Goal: Obtain resource: Download file/media

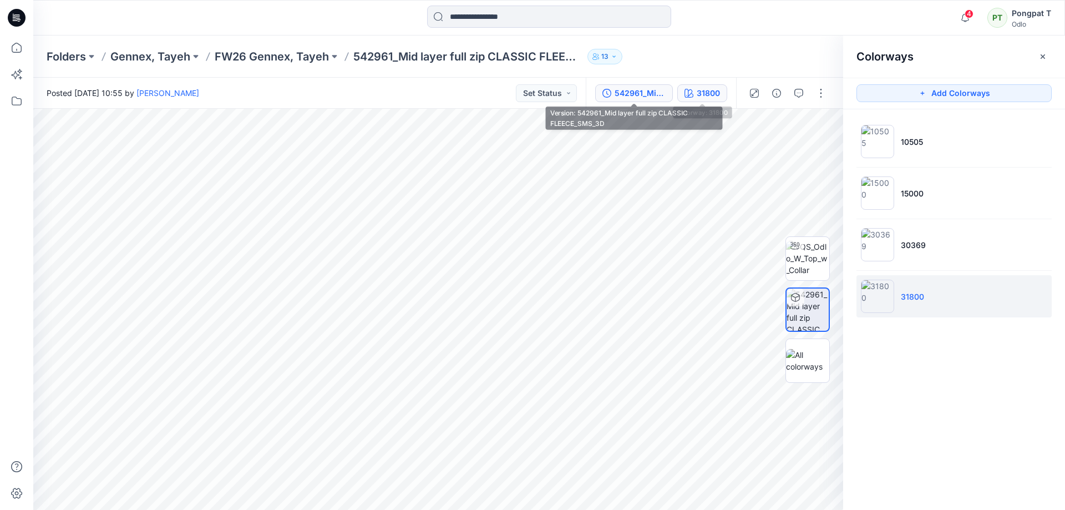
click at [643, 89] on div "542961_Mid layer full zip CLASSIC FLEECE_SMS_3D" at bounding box center [640, 93] width 51 height 12
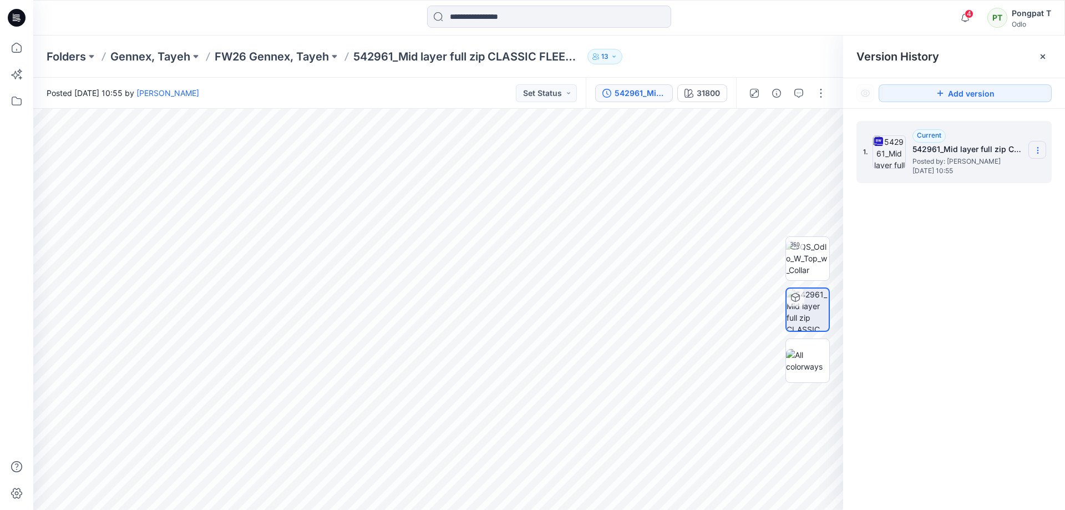
click at [1037, 149] on icon at bounding box center [1037, 150] width 9 height 9
click at [966, 169] on span "Download Source BW File" at bounding box center [981, 171] width 93 height 13
click at [289, 60] on p "FW26 Gennex, Tayeh" at bounding box center [272, 57] width 114 height 16
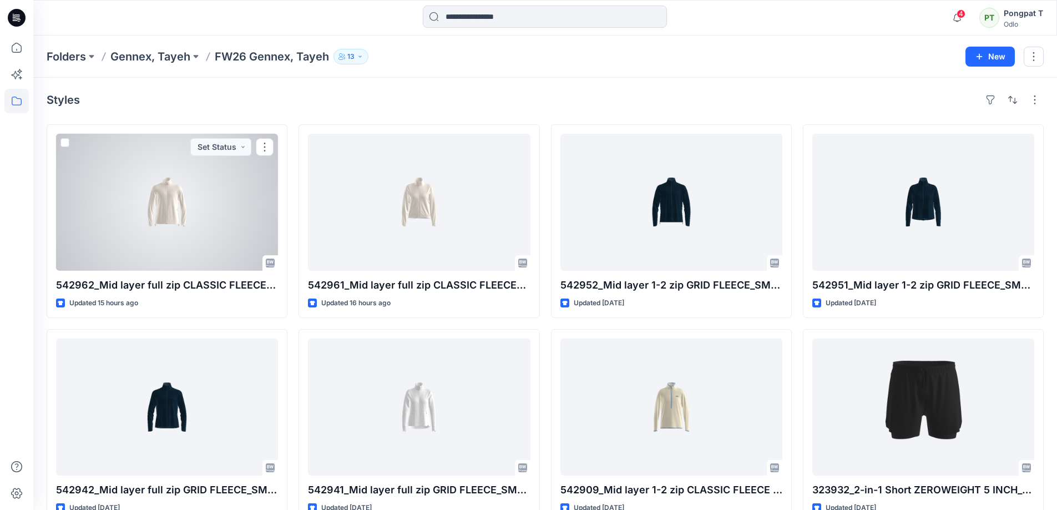
click at [109, 182] on div at bounding box center [167, 202] width 222 height 137
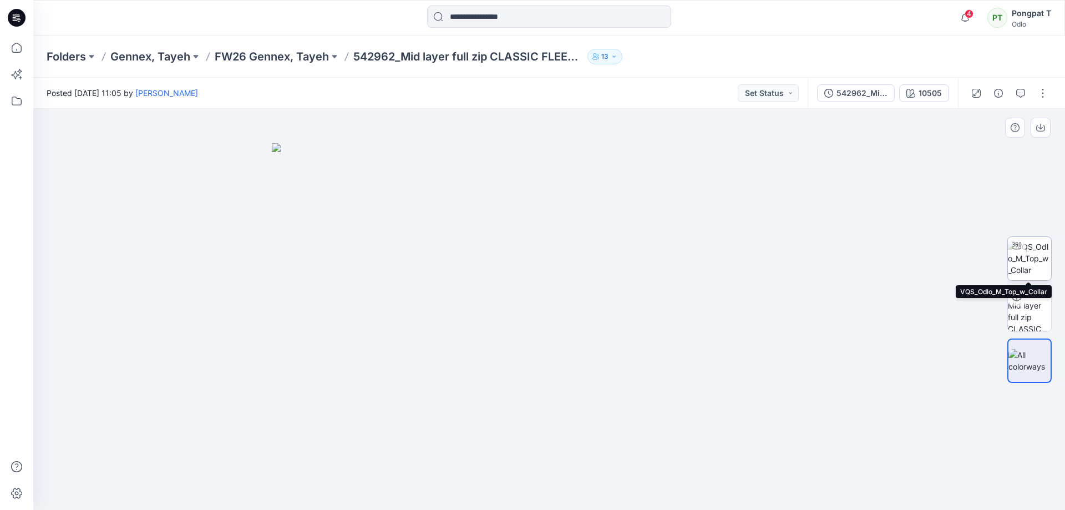
click at [1040, 261] on img at bounding box center [1029, 258] width 43 height 35
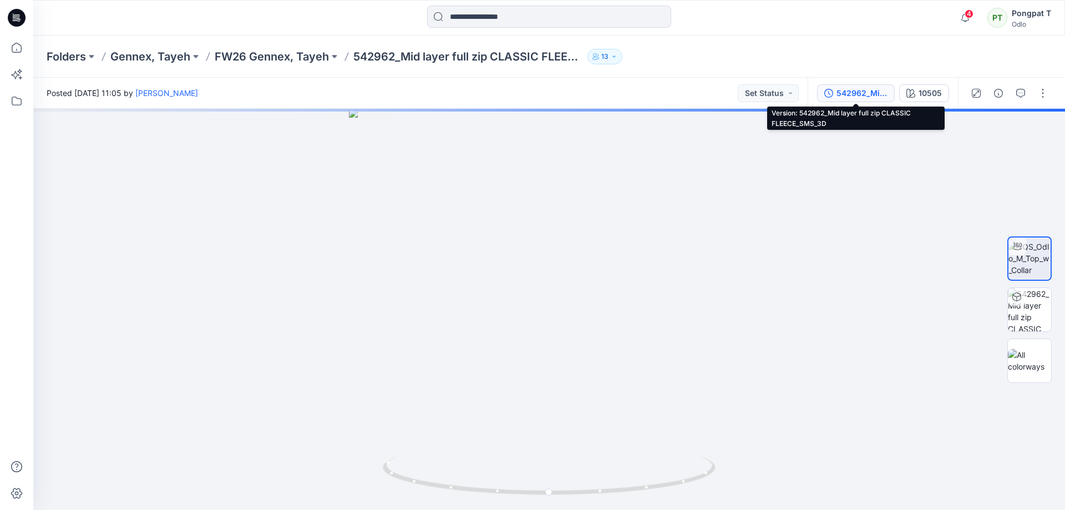
click at [852, 90] on div "542962_Mid layer full zip CLASSIC FLEECE_SMS_3D" at bounding box center [861, 93] width 51 height 12
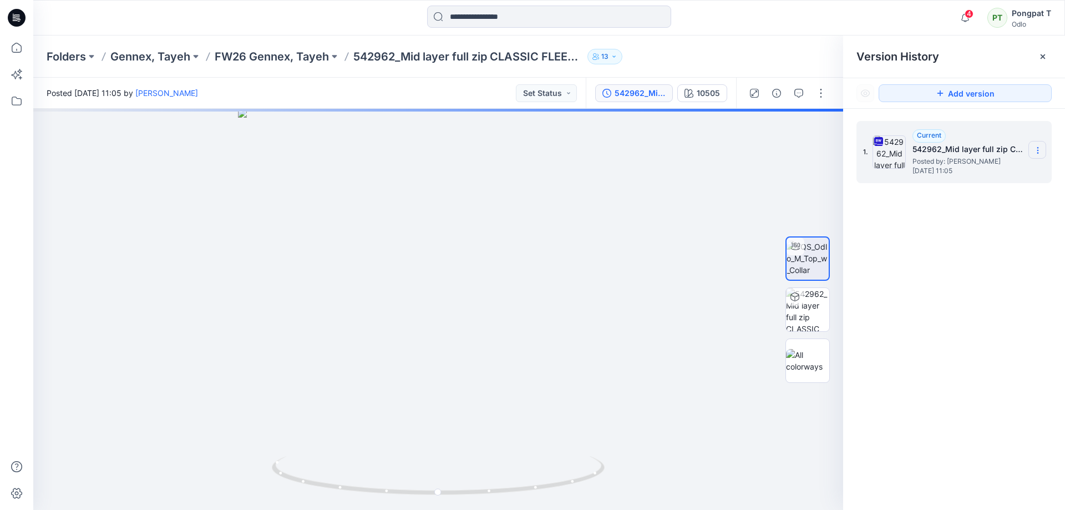
click at [1036, 152] on icon at bounding box center [1037, 150] width 9 height 9
click at [988, 170] on span "Download Source BW File" at bounding box center [981, 171] width 93 height 13
drag, startPoint x: 574, startPoint y: 459, endPoint x: 491, endPoint y: 481, distance: 85.4
click at [491, 481] on icon at bounding box center [440, 477] width 336 height 42
drag, startPoint x: 453, startPoint y: 467, endPoint x: 590, endPoint y: 473, distance: 136.6
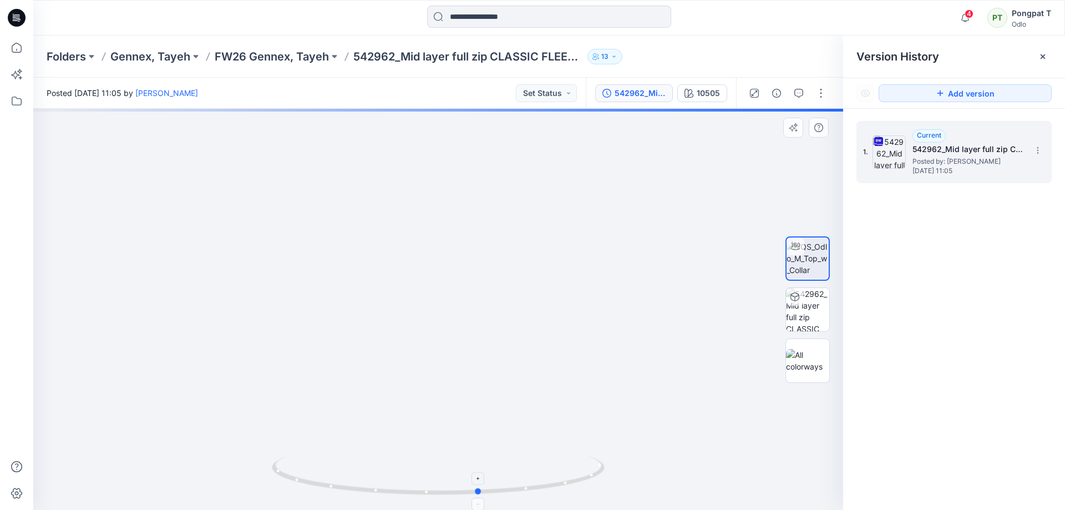
click at [590, 474] on icon at bounding box center [440, 477] width 336 height 42
drag, startPoint x: 489, startPoint y: 192, endPoint x: 489, endPoint y: 378, distance: 185.2
click at [489, 384] on img at bounding box center [438, 206] width 1165 height 606
click at [458, 301] on img at bounding box center [438, 214] width 1165 height 591
drag, startPoint x: 477, startPoint y: 268, endPoint x: 477, endPoint y: 275, distance: 6.7
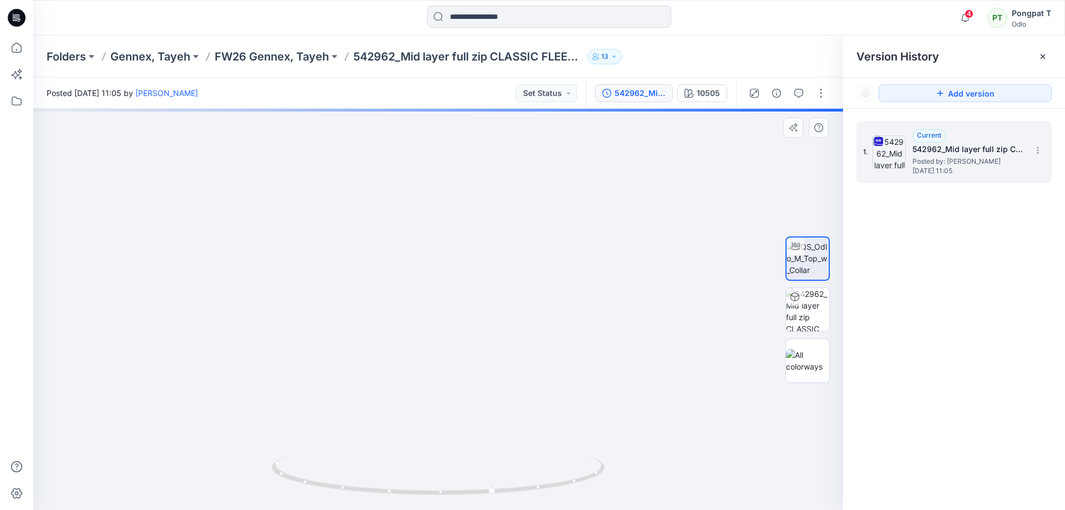
click at [477, 275] on img at bounding box center [444, 309] width 1165 height 401
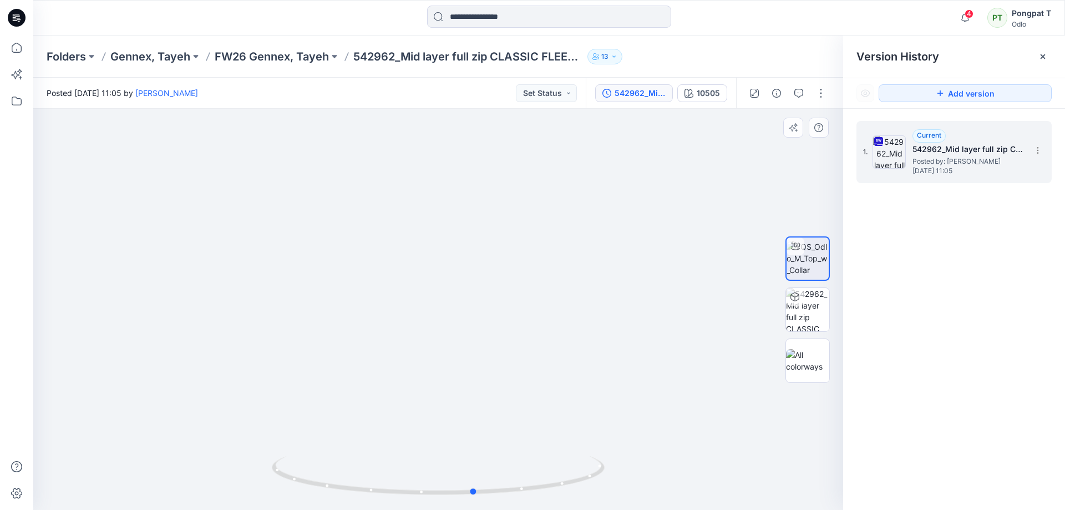
drag, startPoint x: 558, startPoint y: 470, endPoint x: 223, endPoint y: 456, distance: 335.3
click at [223, 456] on div at bounding box center [438, 309] width 810 height 401
drag, startPoint x: 707, startPoint y: 93, endPoint x: 805, endPoint y: 108, distance: 99.8
click at [706, 93] on div "10505" at bounding box center [708, 93] width 23 height 12
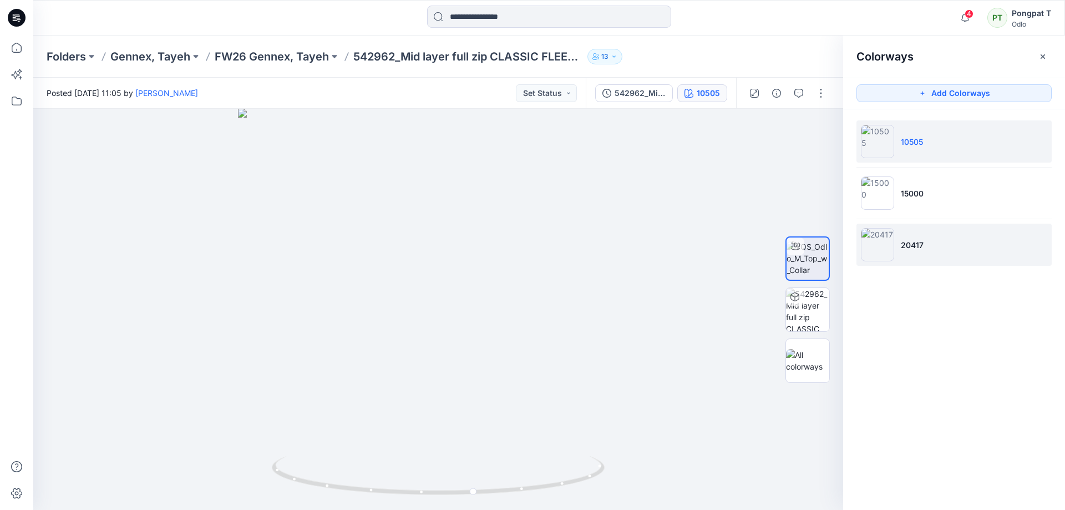
click at [915, 255] on li "20417" at bounding box center [953, 245] width 195 height 42
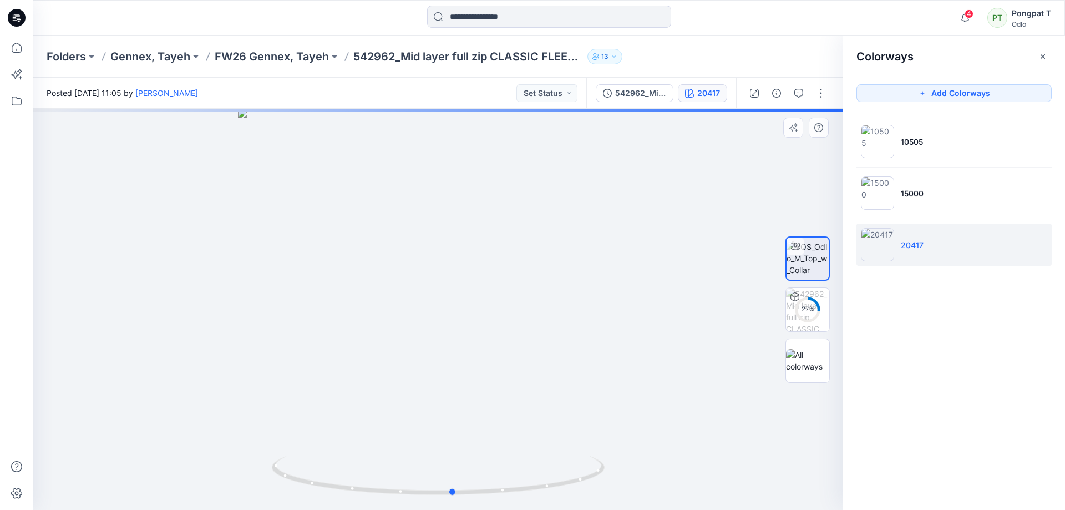
drag, startPoint x: 543, startPoint y: 485, endPoint x: 225, endPoint y: 465, distance: 318.4
click at [225, 465] on div at bounding box center [438, 309] width 810 height 401
drag, startPoint x: 499, startPoint y: 236, endPoint x: 502, endPoint y: 526, distance: 290.1
click at [502, 509] on html "4 Notifications [PERSON_NAME] shared 542962_Mid layer full zip CLASSIC FLEECE_S…" at bounding box center [532, 255] width 1065 height 510
drag, startPoint x: 547, startPoint y: 342, endPoint x: 552, endPoint y: 163, distance: 179.2
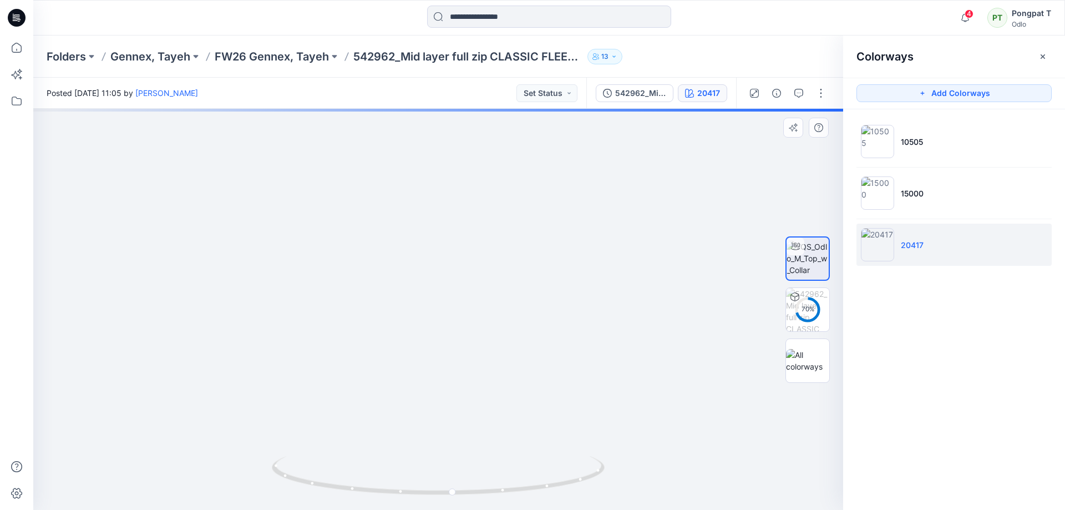
click at [552, 163] on img at bounding box center [437, 309] width 1165 height 401
drag, startPoint x: 552, startPoint y: 339, endPoint x: 545, endPoint y: 192, distance: 147.7
click at [545, 192] on img at bounding box center [436, 151] width 1165 height 717
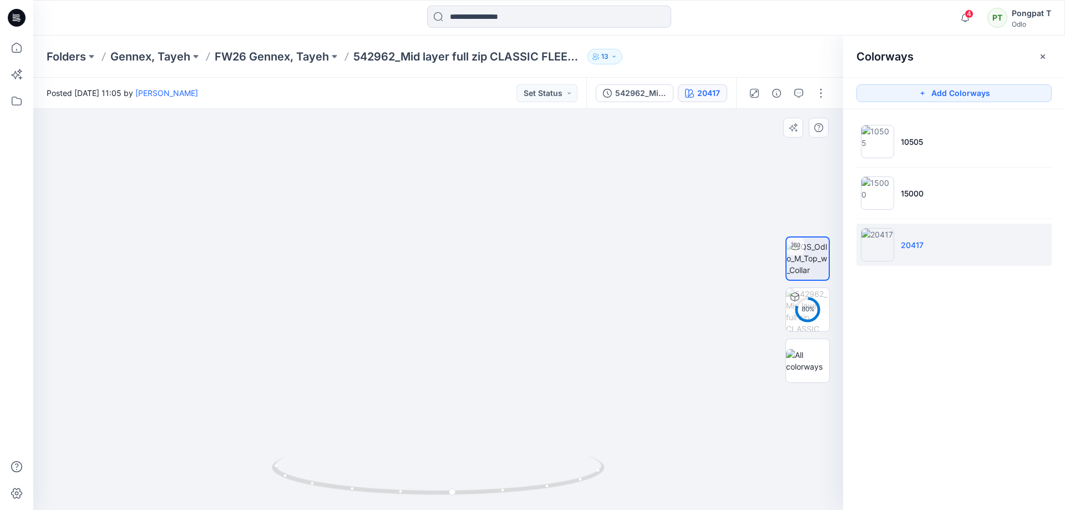
drag, startPoint x: 549, startPoint y: 356, endPoint x: 549, endPoint y: 211, distance: 145.3
click at [549, 211] on img at bounding box center [436, 116] width 1165 height 786
drag, startPoint x: 560, startPoint y: 349, endPoint x: 552, endPoint y: 175, distance: 174.9
click at [552, 175] on img at bounding box center [435, 44] width 1165 height 932
drag, startPoint x: 575, startPoint y: 335, endPoint x: 583, endPoint y: 412, distance: 77.5
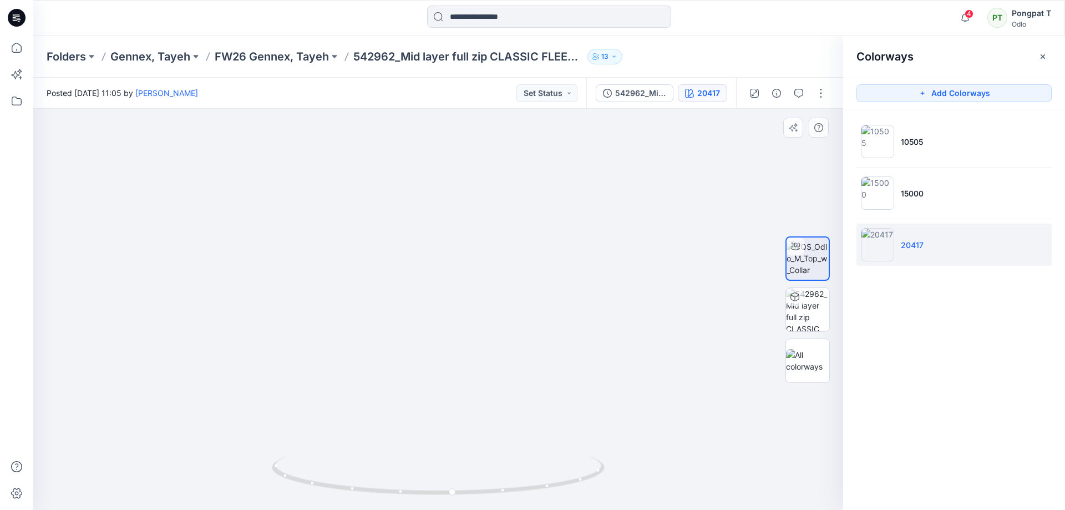
drag, startPoint x: 577, startPoint y: 231, endPoint x: 586, endPoint y: 360, distance: 129.0
click at [586, 360] on img at bounding box center [439, 95] width 1165 height 829
drag, startPoint x: 586, startPoint y: 230, endPoint x: 583, endPoint y: 312, distance: 82.7
click at [583, 314] on img at bounding box center [443, 185] width 1165 height 650
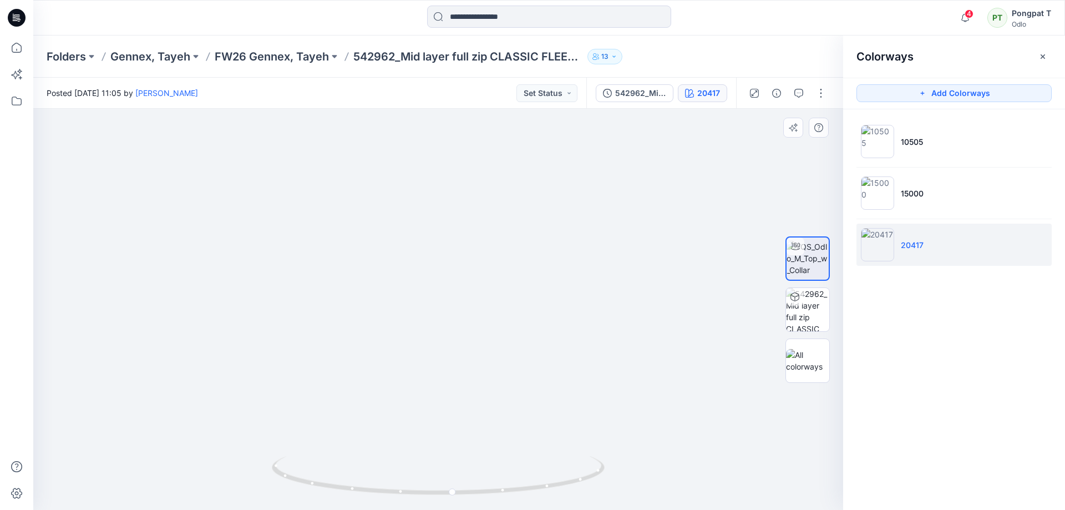
drag, startPoint x: 573, startPoint y: 211, endPoint x: 570, endPoint y: 368, distance: 156.4
click at [570, 369] on img at bounding box center [439, 265] width 1165 height 490
click at [271, 57] on p "FW26 Gennex, Tayeh" at bounding box center [272, 57] width 114 height 16
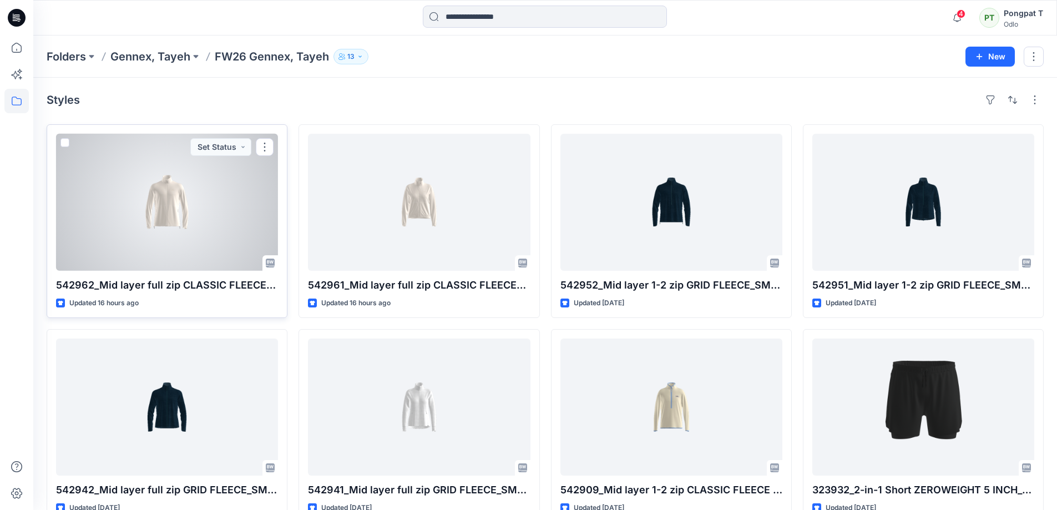
click at [174, 195] on div at bounding box center [167, 202] width 222 height 137
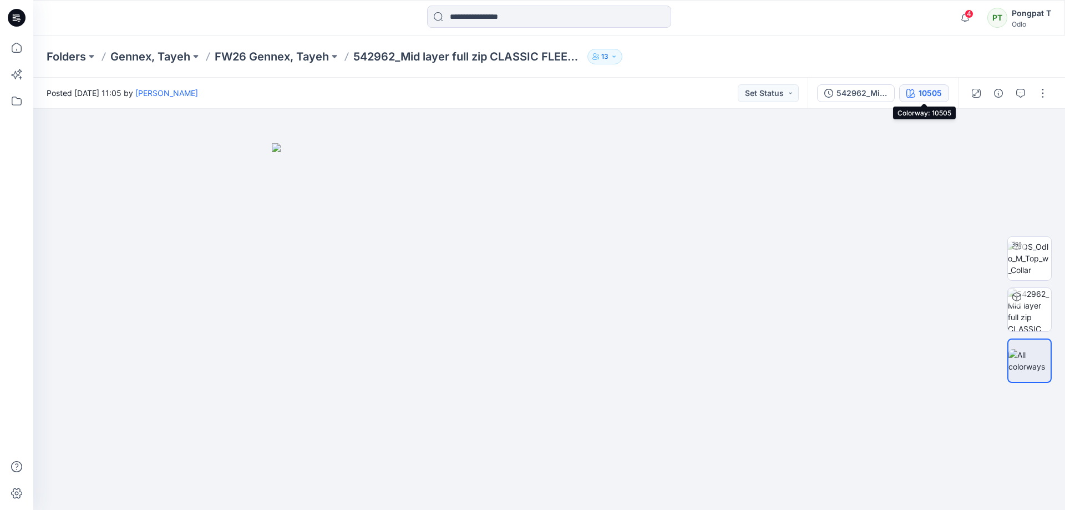
click at [921, 93] on div "10505" at bounding box center [929, 93] width 23 height 12
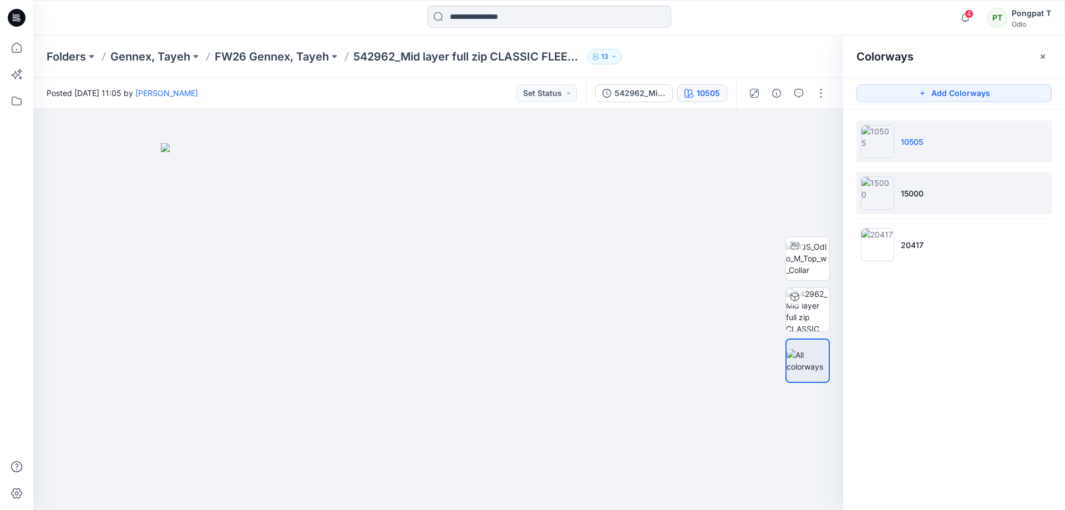
click at [957, 201] on li "15000" at bounding box center [953, 193] width 195 height 42
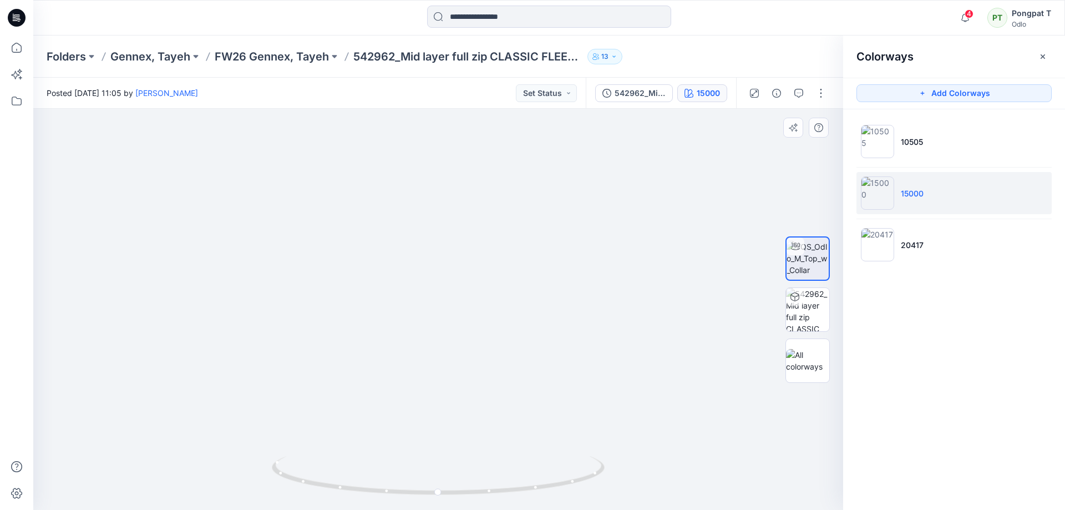
drag, startPoint x: 560, startPoint y: 323, endPoint x: 583, endPoint y: 426, distance: 105.3
click at [581, 431] on img at bounding box center [474, 258] width 1012 height 504
drag, startPoint x: 620, startPoint y: 361, endPoint x: 571, endPoint y: 222, distance: 146.7
click at [573, 231] on img at bounding box center [500, 309] width 1012 height 401
drag, startPoint x: 546, startPoint y: 388, endPoint x: 573, endPoint y: 207, distance: 183.4
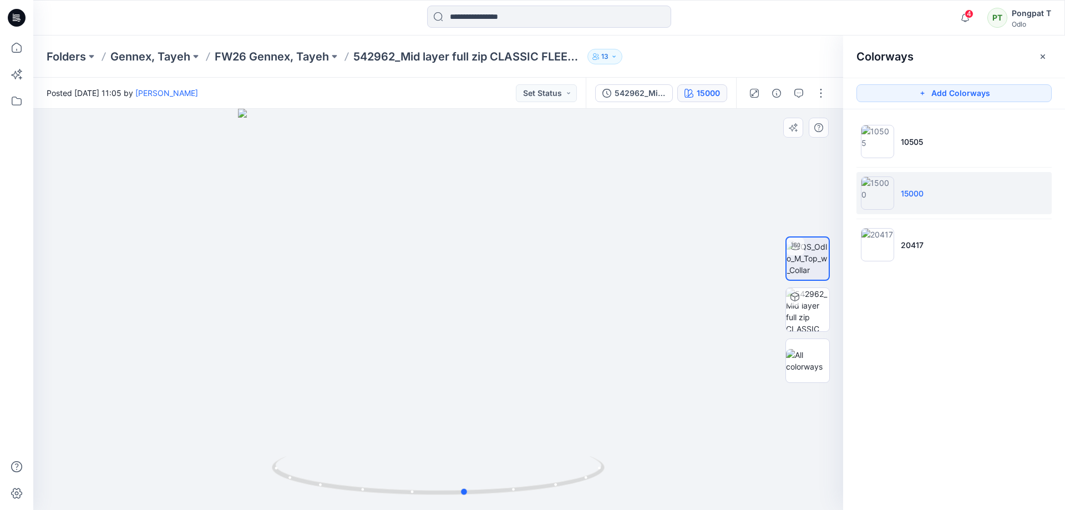
click at [573, 207] on div at bounding box center [438, 309] width 810 height 401
drag, startPoint x: 578, startPoint y: 465, endPoint x: 381, endPoint y: 472, distance: 197.0
click at [381, 472] on icon at bounding box center [440, 477] width 336 height 42
click at [804, 316] on img at bounding box center [807, 309] width 43 height 43
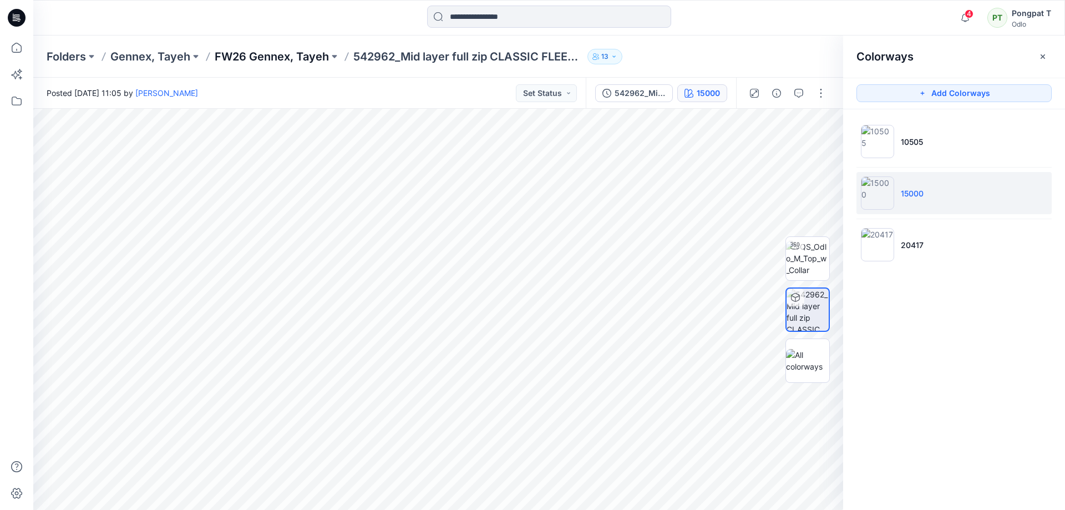
click at [285, 57] on p "FW26 Gennex, Tayeh" at bounding box center [272, 57] width 114 height 16
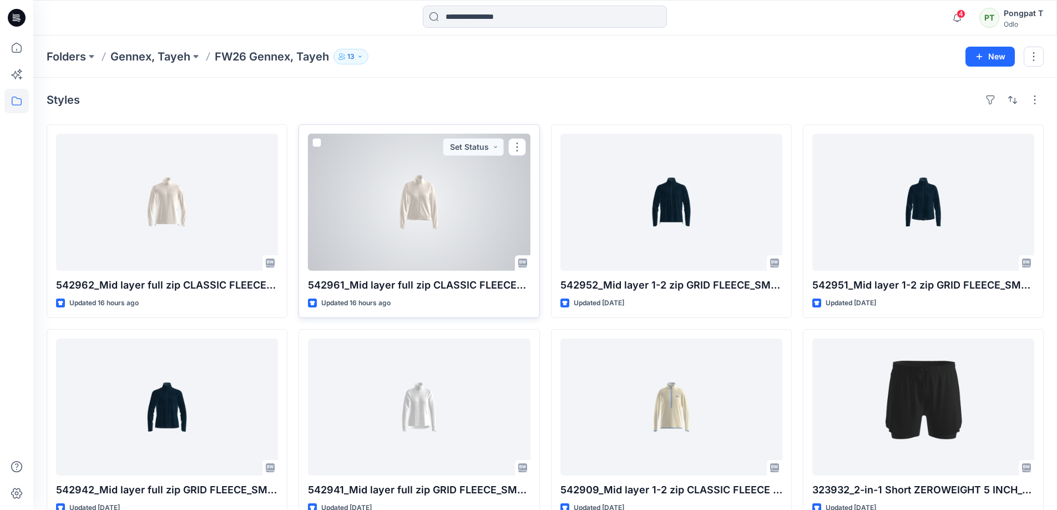
click at [408, 200] on div at bounding box center [419, 202] width 222 height 137
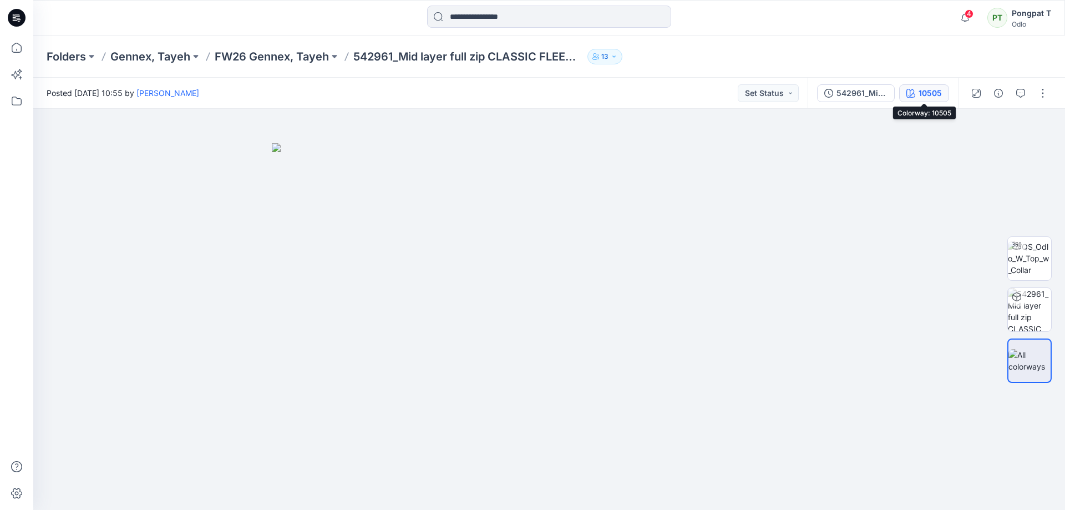
click at [928, 95] on div "10505" at bounding box center [929, 93] width 23 height 12
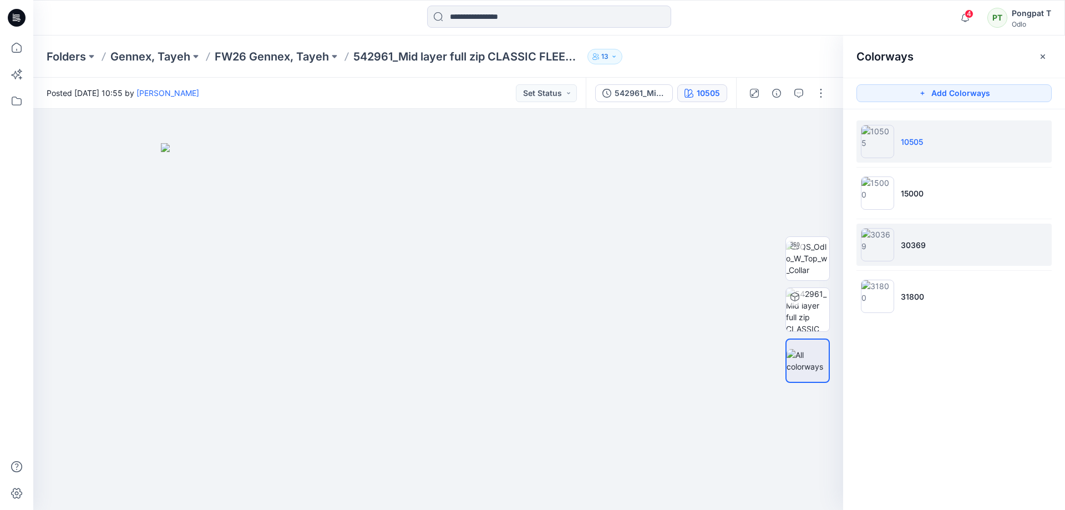
click at [925, 247] on p "30369" at bounding box center [913, 245] width 25 height 12
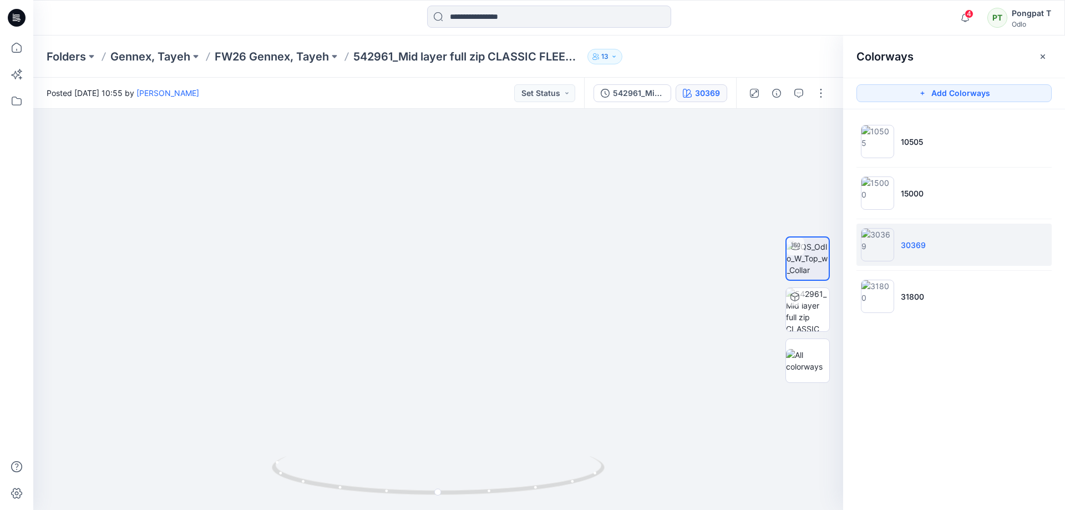
drag, startPoint x: 567, startPoint y: 400, endPoint x: 486, endPoint y: 527, distance: 149.9
click at [486, 509] on html "4 Notifications [PERSON_NAME] shared 542962_Mid layer full zip CLASSIC FLEECE_S…" at bounding box center [532, 255] width 1065 height 510
drag, startPoint x: 486, startPoint y: 273, endPoint x: 520, endPoint y: 417, distance: 147.6
click at [534, 509] on html "4 Notifications [PERSON_NAME] shared 542962_Mid layer full zip CLASSIC FLEECE_S…" at bounding box center [532, 255] width 1065 height 510
drag, startPoint x: 399, startPoint y: 376, endPoint x: 394, endPoint y: 124, distance: 251.8
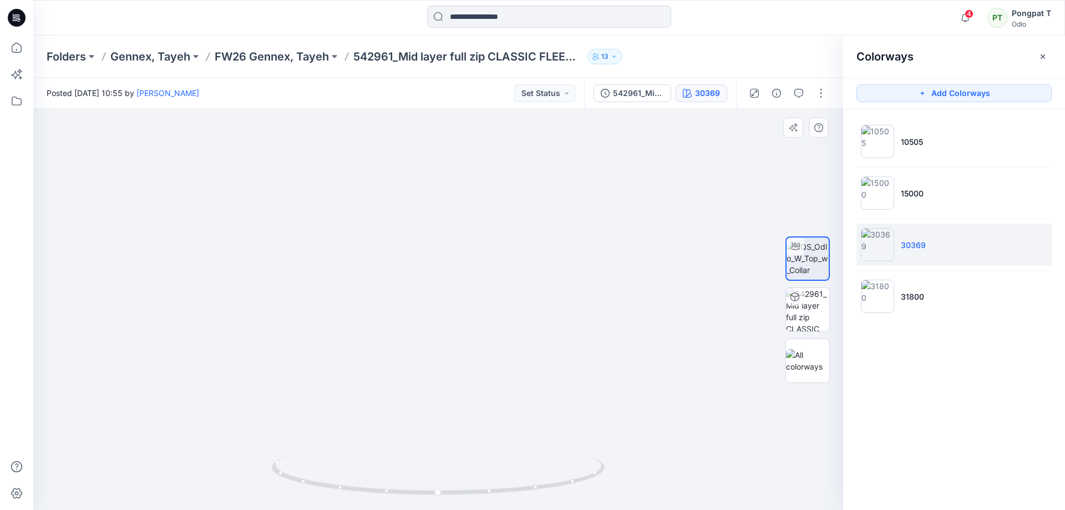
click at [403, 149] on img at bounding box center [444, 195] width 1317 height 630
drag, startPoint x: 436, startPoint y: 317, endPoint x: 420, endPoint y: 70, distance: 247.3
click at [420, 72] on div "Folders Gennex, Tayeh FW26 Gennex, Tayeh 542961_Mid layer full zip CLASSIC FLEE…" at bounding box center [549, 272] width 1032 height 474
drag, startPoint x: 446, startPoint y: 312, endPoint x: 544, endPoint y: 36, distance: 292.4
click at [534, 44] on div "Folders Gennex, Tayeh FW26 Gennex, Tayeh 542961_Mid layer full zip CLASSIC FLEE…" at bounding box center [549, 272] width 1032 height 474
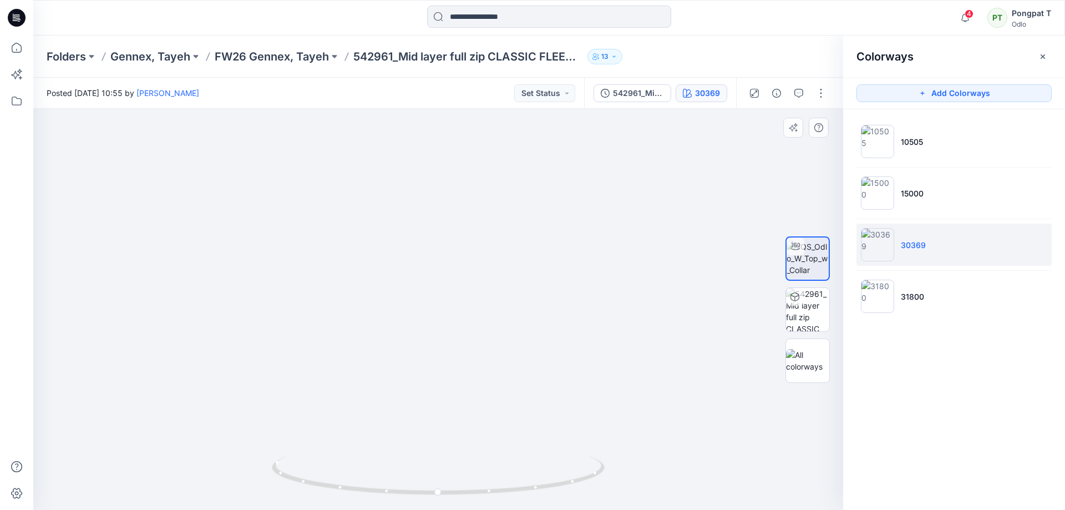
drag, startPoint x: 534, startPoint y: 195, endPoint x: 413, endPoint y: 377, distance: 218.9
drag, startPoint x: 533, startPoint y: 236, endPoint x: 464, endPoint y: 454, distance: 228.2
click at [464, 454] on img at bounding box center [375, 12] width 1317 height 994
drag, startPoint x: 508, startPoint y: 498, endPoint x: 475, endPoint y: 512, distance: 36.1
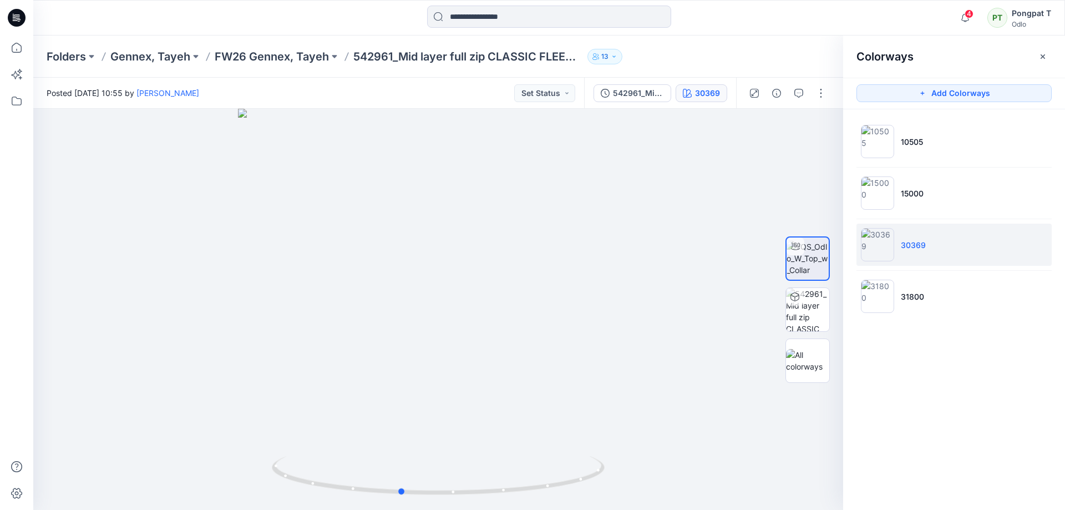
click at [475, 509] on html "4 Notifications [PERSON_NAME] shared 542962_Mid layer full zip CLASSIC FLEECE_S…" at bounding box center [532, 255] width 1065 height 510
drag, startPoint x: 507, startPoint y: 210, endPoint x: 497, endPoint y: 378, distance: 168.3
click at [497, 381] on img at bounding box center [438, 157] width 1165 height 705
drag, startPoint x: 499, startPoint y: 285, endPoint x: 514, endPoint y: 343, distance: 59.7
click at [514, 270] on img at bounding box center [447, 253] width 1165 height 513
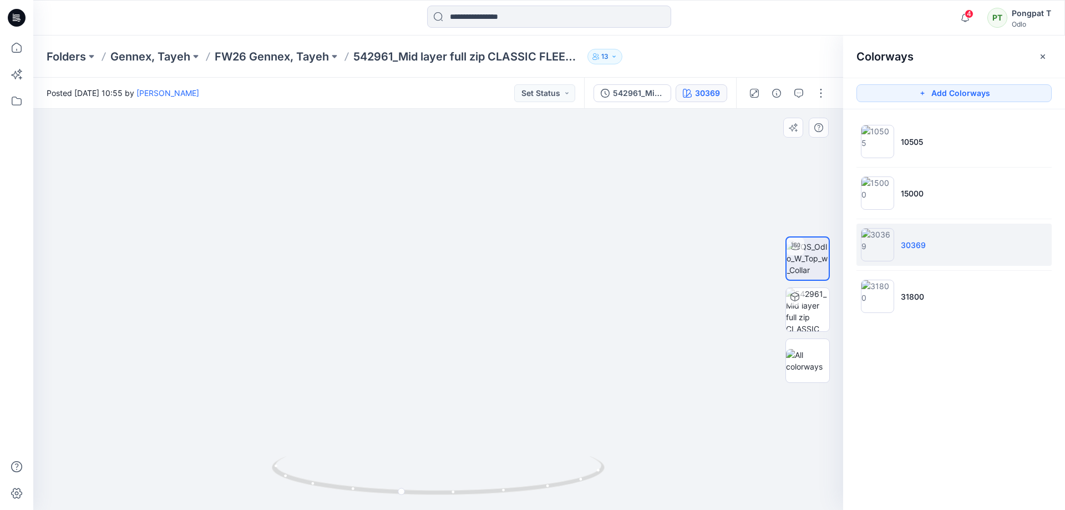
click at [544, 177] on img at bounding box center [447, 248] width 1165 height 522
click at [533, 131] on img at bounding box center [446, 145] width 1165 height 728
click at [533, 121] on img at bounding box center [432, 52] width 1165 height 915
drag, startPoint x: 483, startPoint y: 495, endPoint x: 415, endPoint y: 499, distance: 67.8
click at [415, 499] on div at bounding box center [438, 481] width 333 height 55
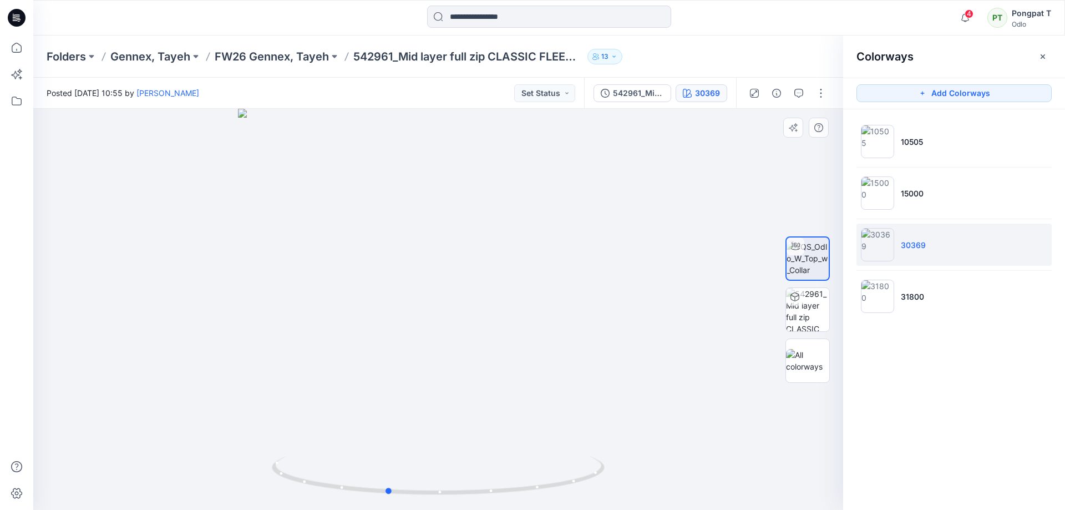
drag, startPoint x: 553, startPoint y: 207, endPoint x: 606, endPoint y: 283, distance: 92.3
click at [606, 283] on div at bounding box center [438, 309] width 810 height 401
drag, startPoint x: 563, startPoint y: 413, endPoint x: 539, endPoint y: 405, distance: 26.1
click at [539, 405] on div at bounding box center [438, 309] width 810 height 401
drag, startPoint x: 518, startPoint y: 343, endPoint x: 551, endPoint y: 311, distance: 45.9
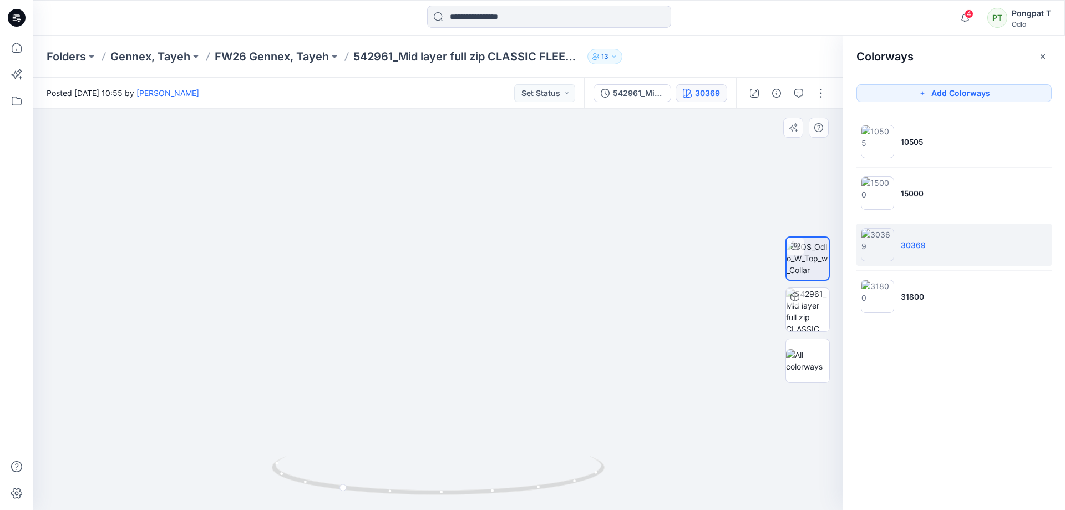
click at [533, 486] on div at bounding box center [438, 309] width 810 height 401
drag, startPoint x: 580, startPoint y: 234, endPoint x: 571, endPoint y: 486, distance: 252.0
click at [571, 493] on div at bounding box center [438, 309] width 810 height 401
drag, startPoint x: 577, startPoint y: 400, endPoint x: 578, endPoint y: 392, distance: 8.4
click at [577, 396] on img at bounding box center [468, 129] width 1470 height 761
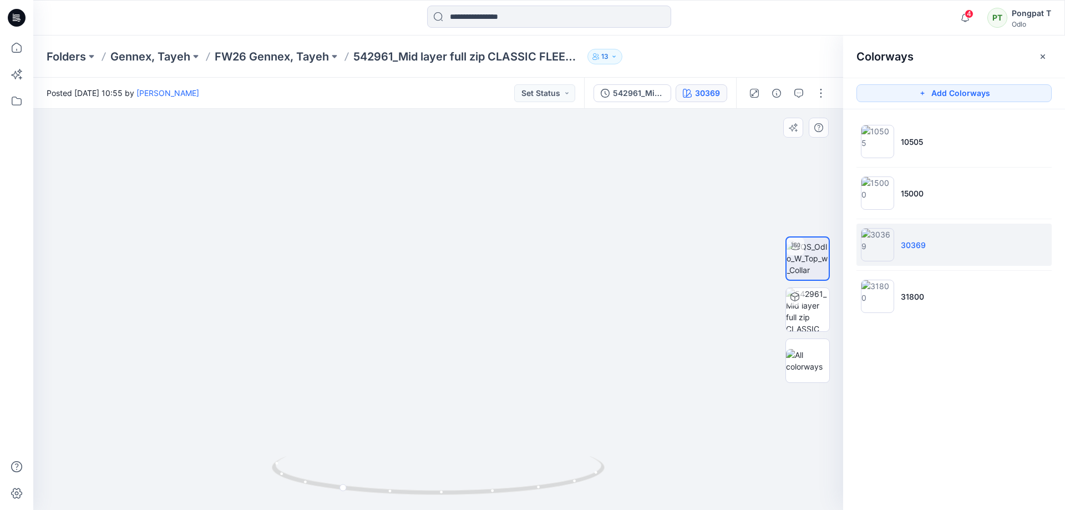
drag, startPoint x: 575, startPoint y: 252, endPoint x: 563, endPoint y: 440, distance: 189.0
click at [563, 440] on img at bounding box center [470, 210] width 1470 height 599
drag, startPoint x: 552, startPoint y: 182, endPoint x: 552, endPoint y: 169, distance: 13.3
click at [552, 172] on img at bounding box center [458, 304] width 1470 height 410
drag, startPoint x: 572, startPoint y: 371, endPoint x: 571, endPoint y: 144, distance: 226.8
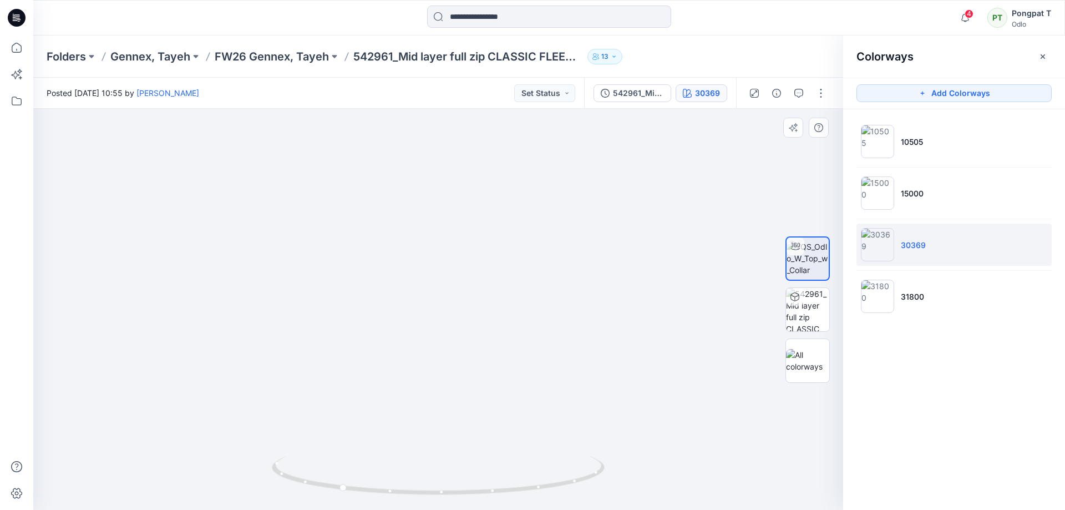
click at [567, 148] on img at bounding box center [418, 192] width 1470 height 635
click at [632, 101] on div "Posted [DATE] 10:55 by [PERSON_NAME] Set Status 542961_Mid layer full zip CLASS…" at bounding box center [549, 294] width 1032 height 432
drag, startPoint x: 634, startPoint y: 258, endPoint x: 639, endPoint y: 84, distance: 174.2
click at [639, 85] on div "Posted [DATE] 10:55 by [PERSON_NAME] Set Status 542961_Mid layer full zip CLASS…" at bounding box center [549, 294] width 1032 height 432
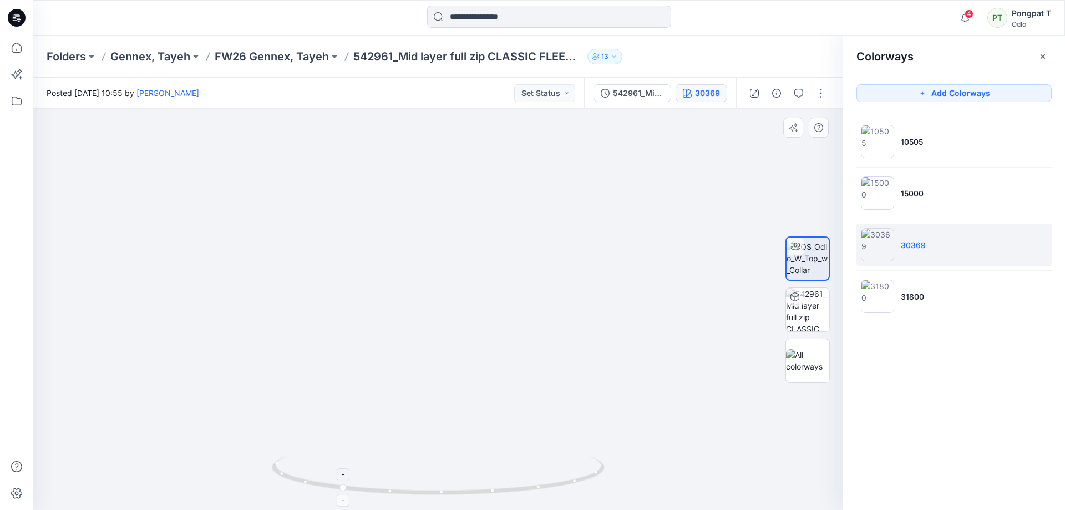
drag, startPoint x: 620, startPoint y: 436, endPoint x: 542, endPoint y: 471, distance: 85.4
click at [542, 471] on div at bounding box center [438, 309] width 810 height 401
drag, startPoint x: 593, startPoint y: 246, endPoint x: 601, endPoint y: 144, distance: 102.3
click at [802, 315] on img at bounding box center [807, 309] width 43 height 43
